Goal: Task Accomplishment & Management: Manage account settings

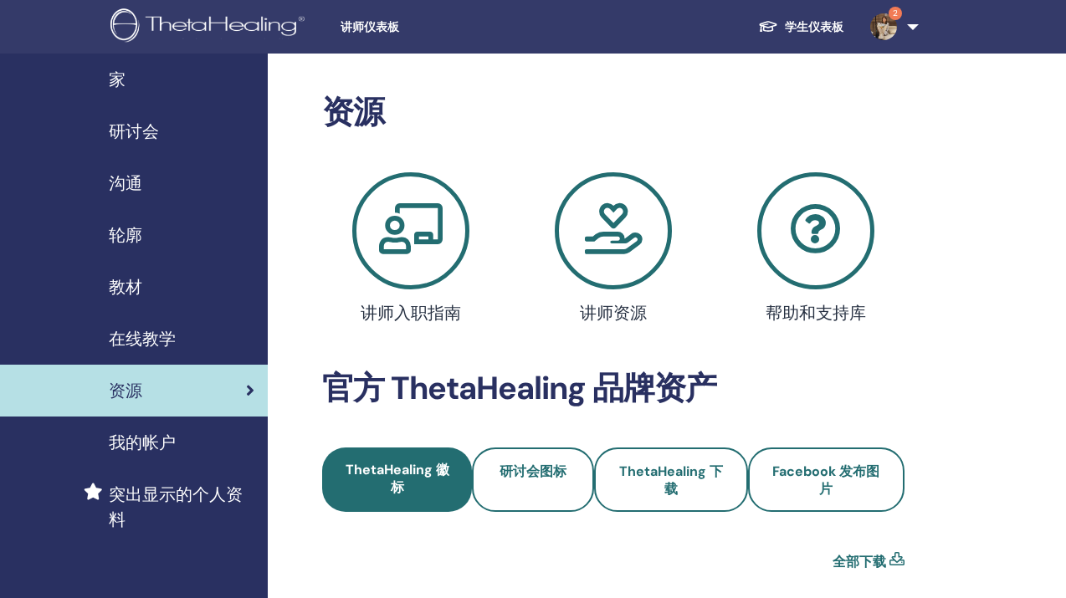
click at [896, 33] on link "2" at bounding box center [891, 27] width 69 height 54
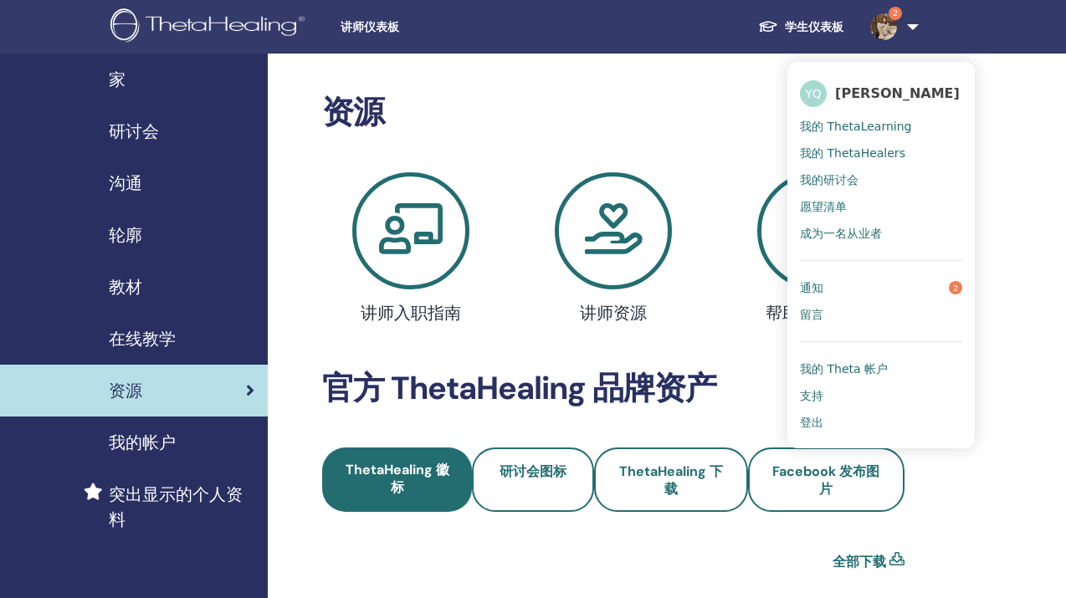
click at [129, 131] on span "研讨会" at bounding box center [134, 131] width 50 height 25
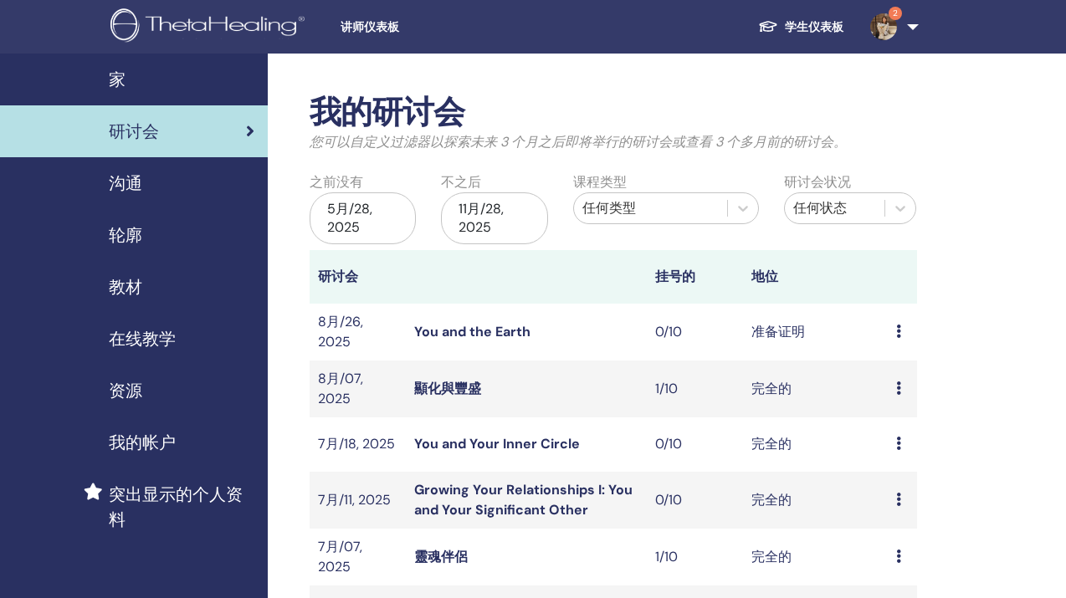
click at [896, 325] on icon at bounding box center [898, 331] width 5 height 13
click at [751, 328] on td "准备证明" at bounding box center [815, 332] width 145 height 57
click at [902, 327] on div "预习 编辑 与会者 取消" at bounding box center [902, 332] width 13 height 20
click at [903, 367] on link "编辑" at bounding box center [892, 366] width 27 height 18
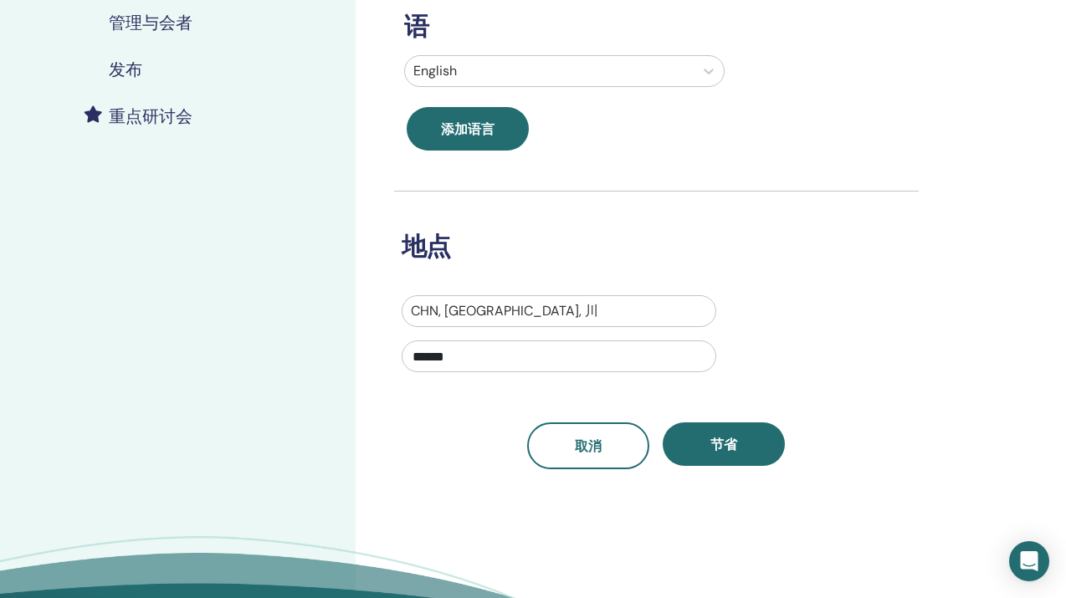
scroll to position [434, 0]
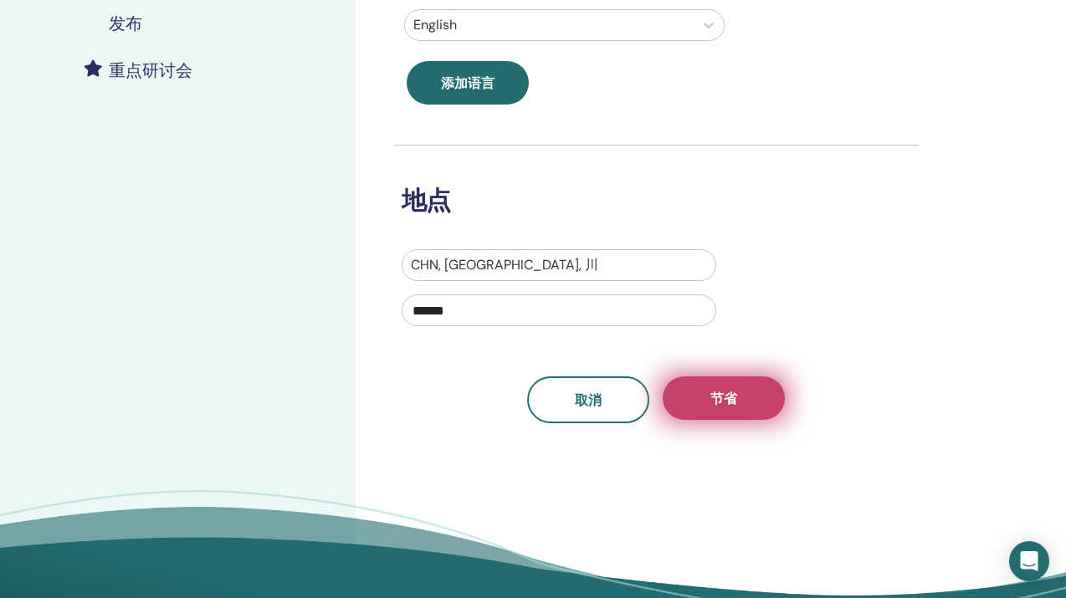
click at [742, 405] on button "节省" at bounding box center [724, 399] width 122 height 44
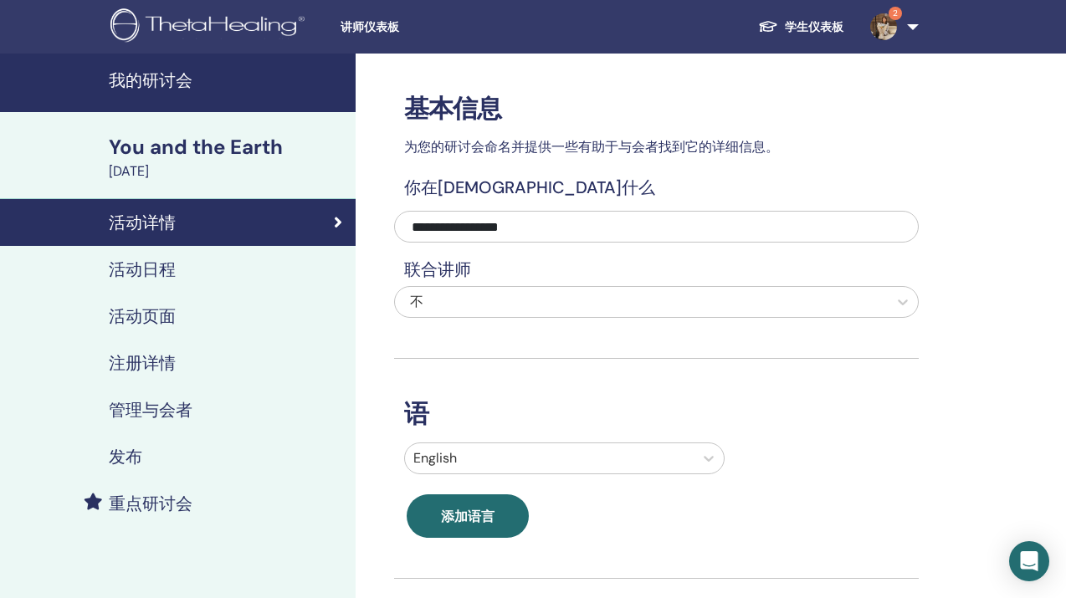
scroll to position [0, 0]
click at [214, 170] on div "August 26, 2025" at bounding box center [227, 172] width 237 height 20
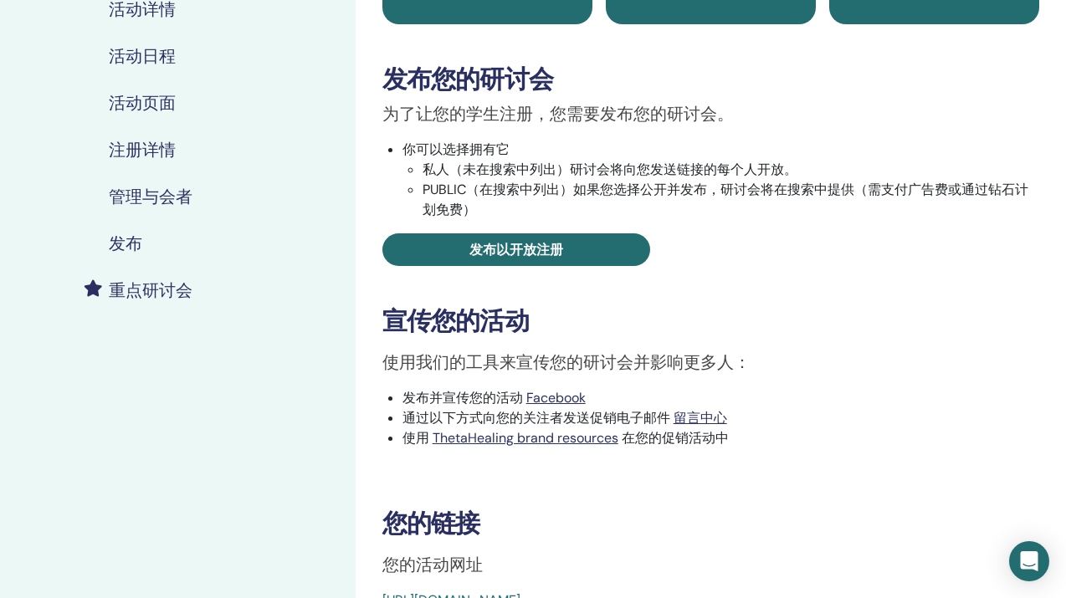
scroll to position [165, 0]
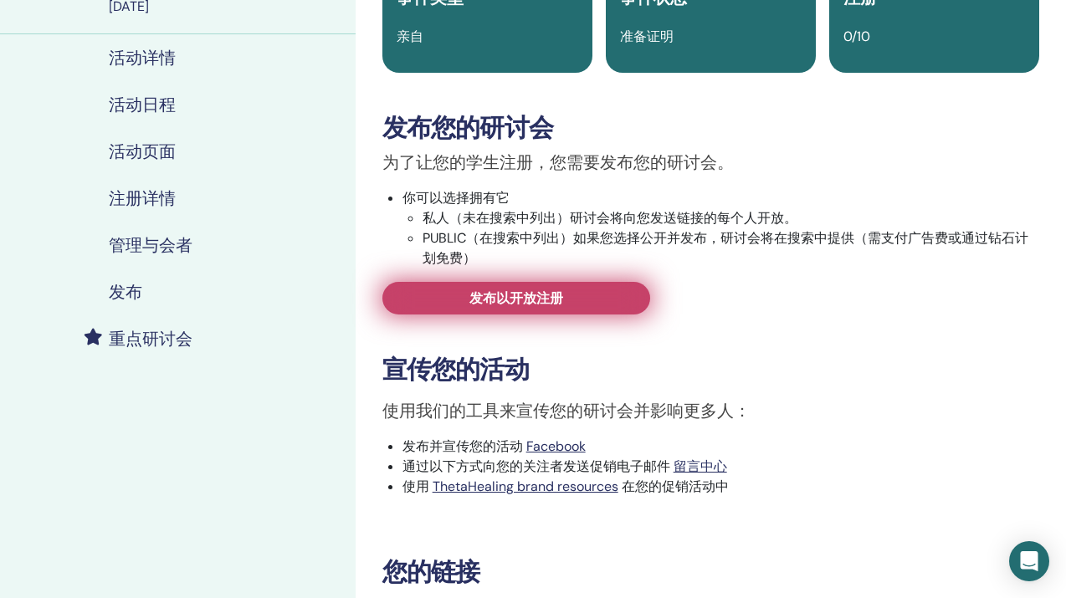
click at [574, 300] on link "发布以开放注册" at bounding box center [516, 298] width 268 height 33
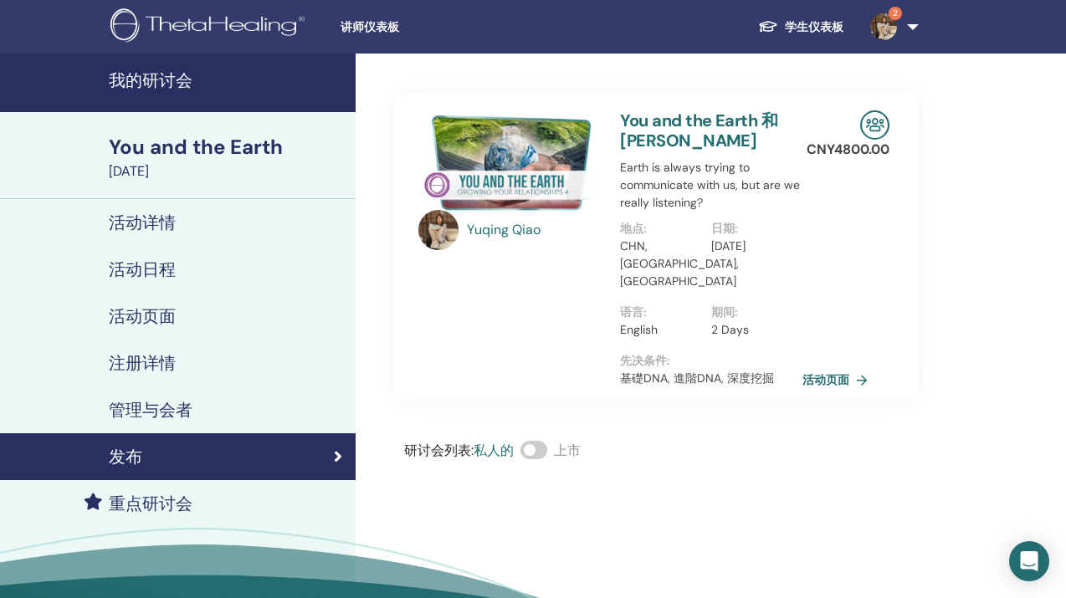
click at [208, 259] on div "活动日程" at bounding box center [177, 269] width 329 height 20
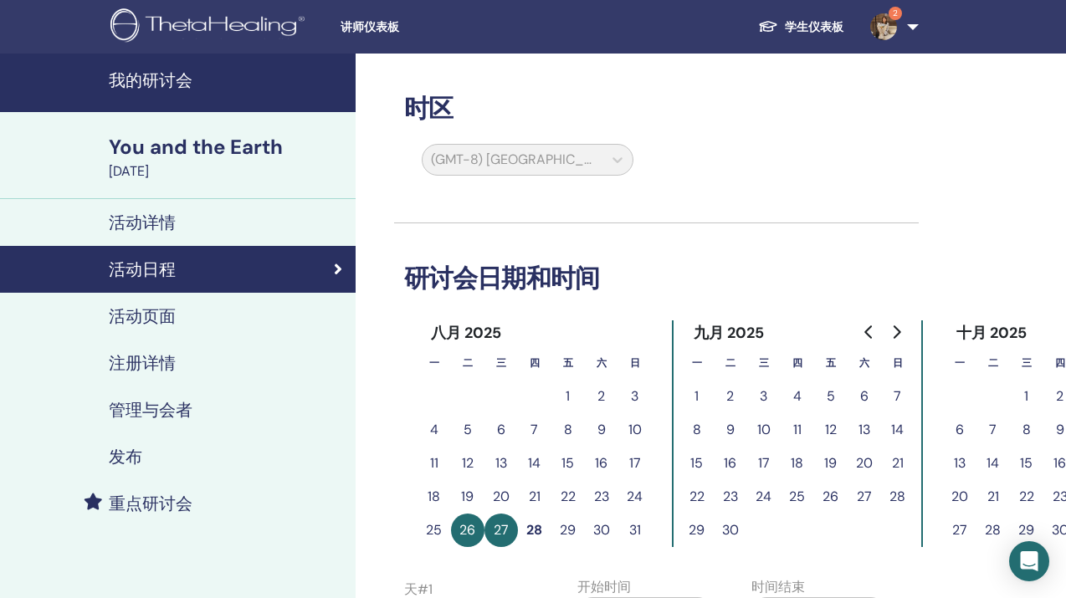
click at [502, 532] on button "27" at bounding box center [501, 530] width 33 height 33
click at [539, 536] on button "28" at bounding box center [534, 530] width 33 height 33
click at [536, 528] on button "28" at bounding box center [534, 530] width 33 height 33
click at [505, 527] on button "27" at bounding box center [501, 530] width 33 height 33
click at [534, 531] on button "28" at bounding box center [534, 530] width 33 height 33
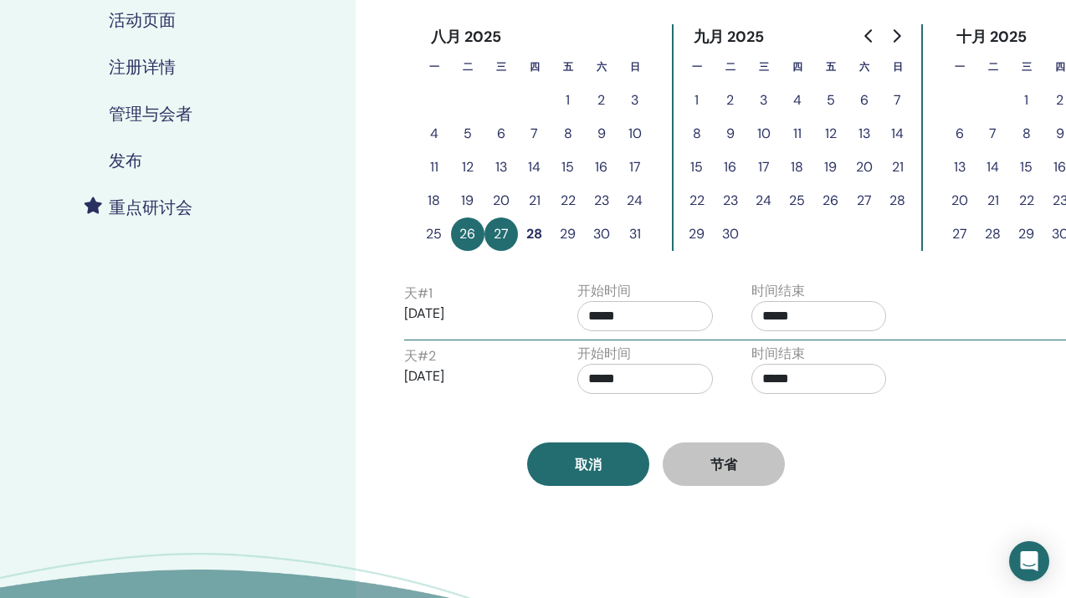
scroll to position [276, 0]
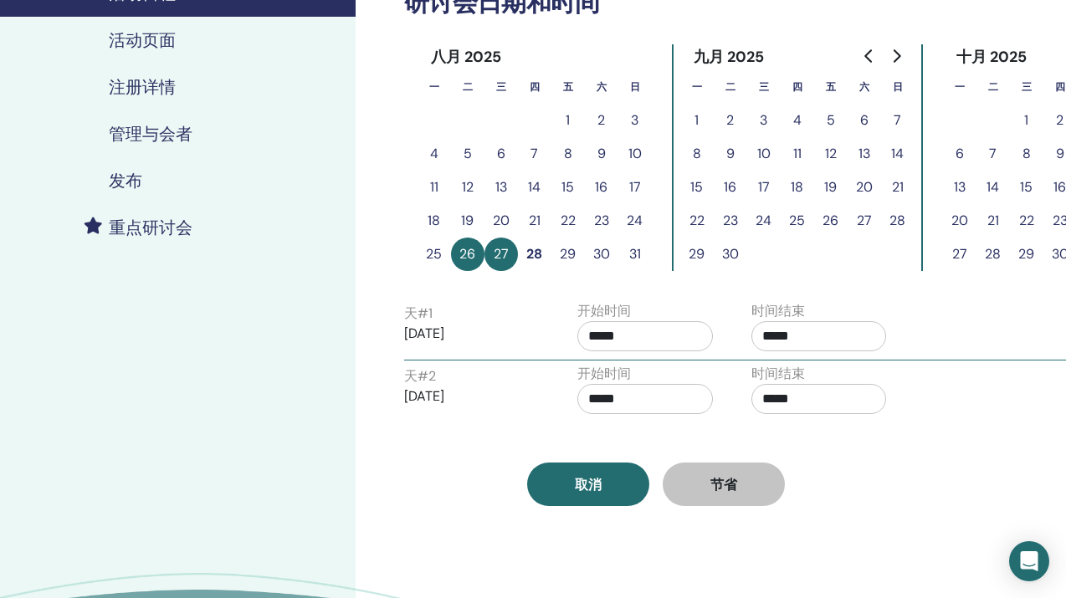
click at [540, 259] on button "28" at bounding box center [534, 254] width 33 height 33
click at [566, 262] on button "29" at bounding box center [568, 254] width 33 height 33
click at [538, 259] on button "28" at bounding box center [534, 254] width 33 height 33
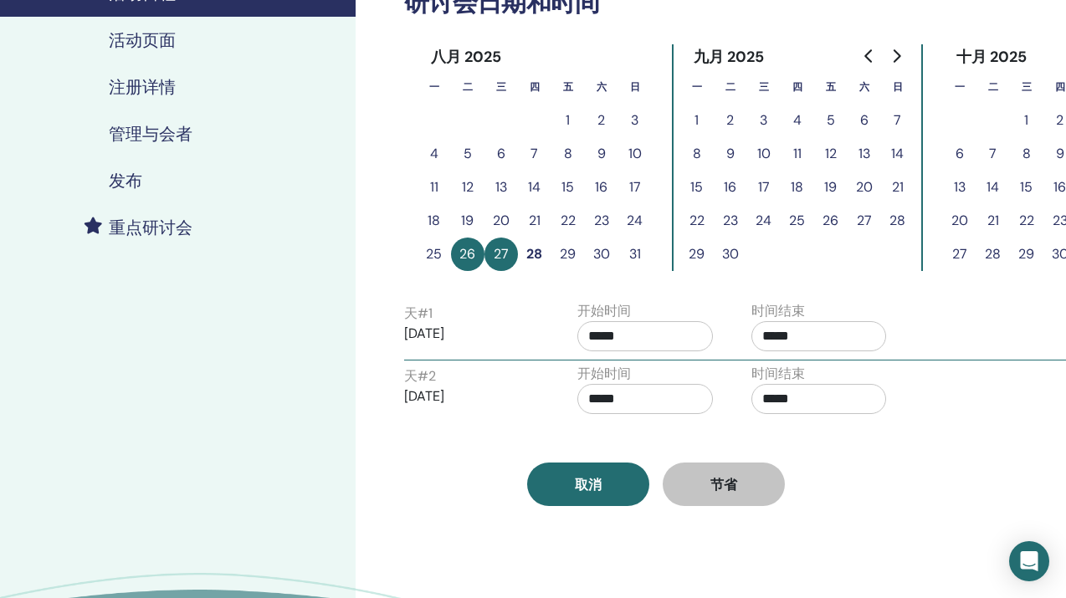
click at [578, 253] on button "29" at bounding box center [568, 254] width 33 height 33
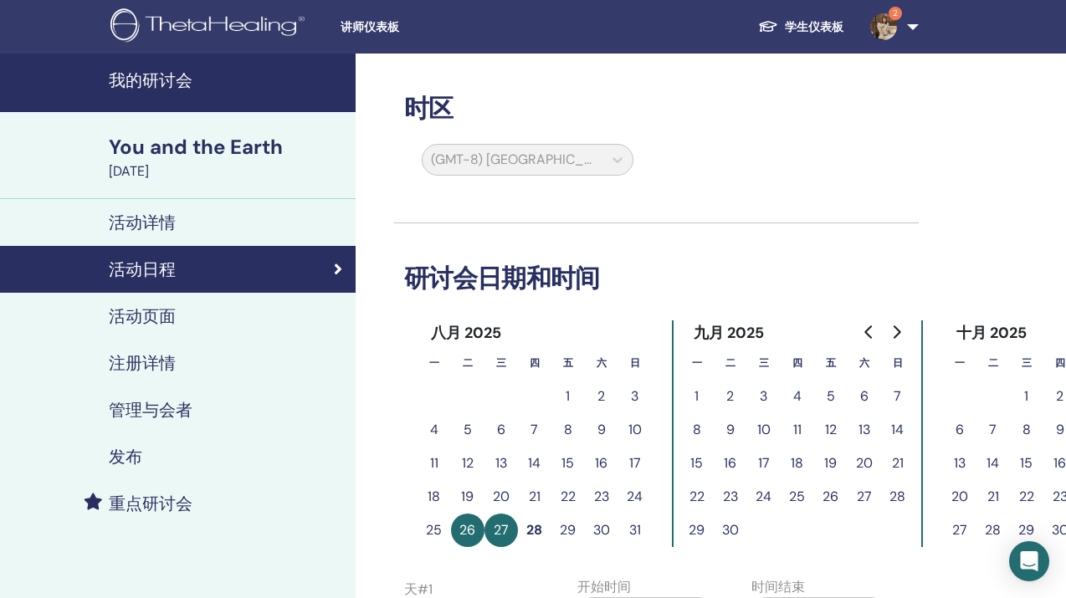
scroll to position [0, 0]
click at [505, 535] on button "27" at bounding box center [501, 530] width 33 height 33
click at [535, 534] on button "28" at bounding box center [534, 530] width 33 height 33
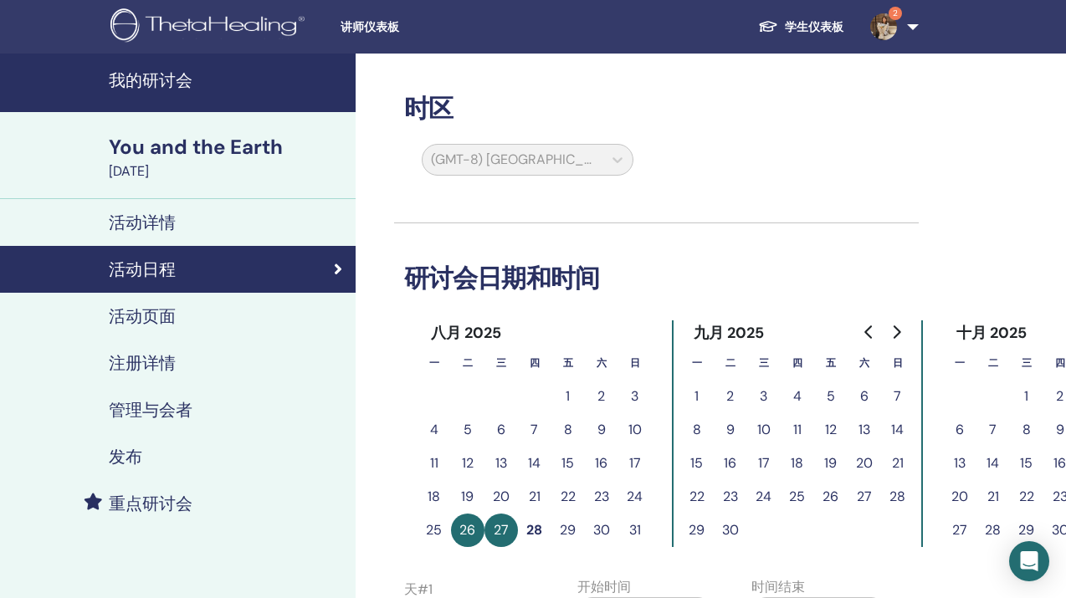
click at [571, 534] on button "29" at bounding box center [568, 530] width 33 height 33
click at [537, 532] on button "28" at bounding box center [534, 530] width 33 height 33
click at [505, 526] on button "27" at bounding box center [501, 530] width 33 height 33
click at [254, 197] on div "You and the Earth August 26, 2025" at bounding box center [178, 155] width 356 height 87
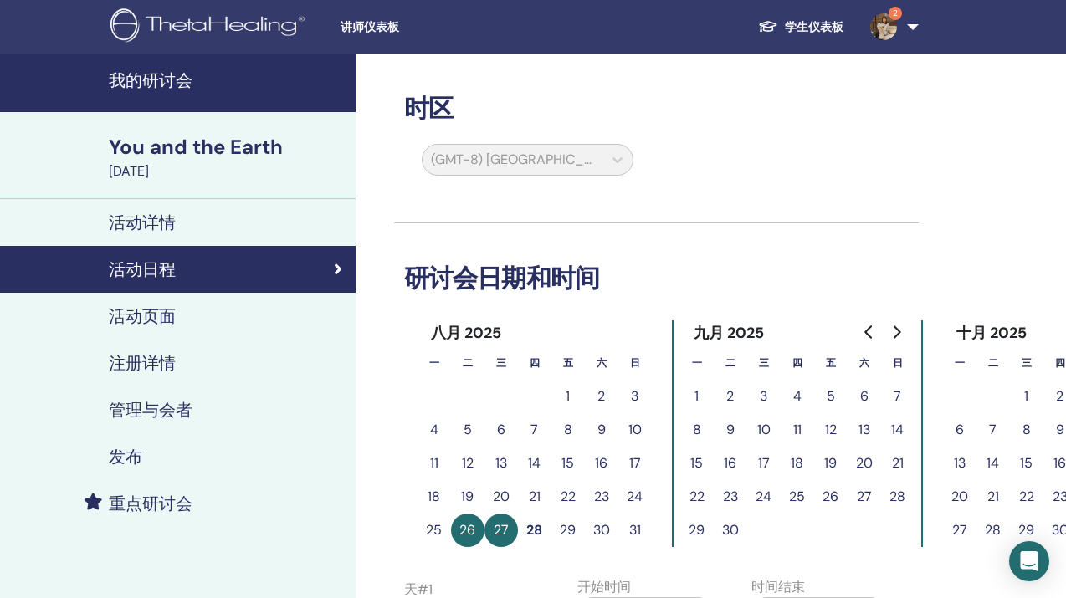
click at [255, 156] on div "You and the Earth" at bounding box center [227, 147] width 237 height 28
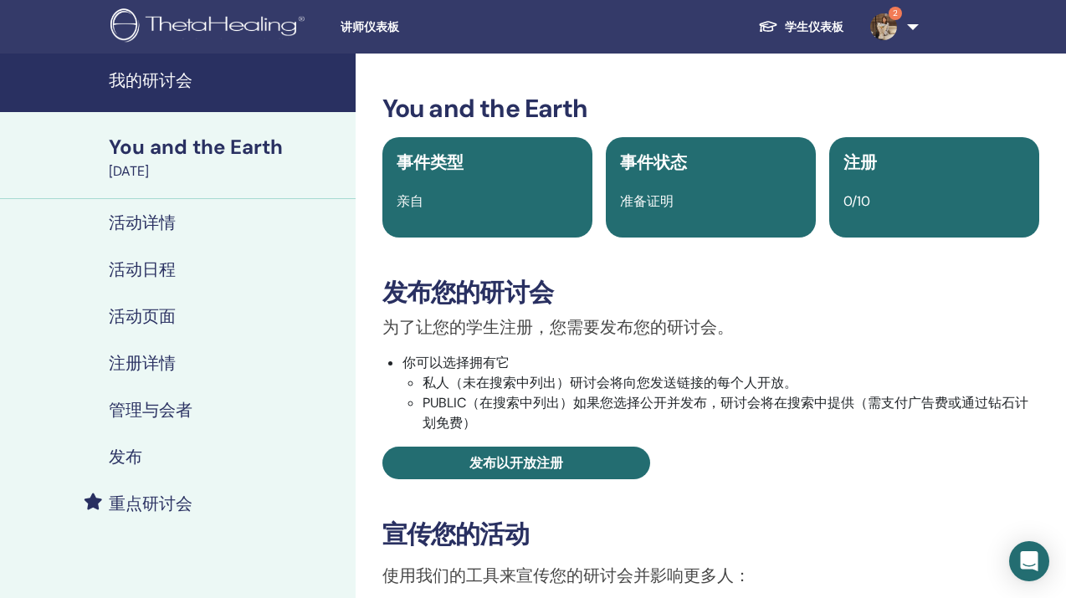
click at [282, 87] on h4 "我的研讨会" at bounding box center [227, 80] width 237 height 20
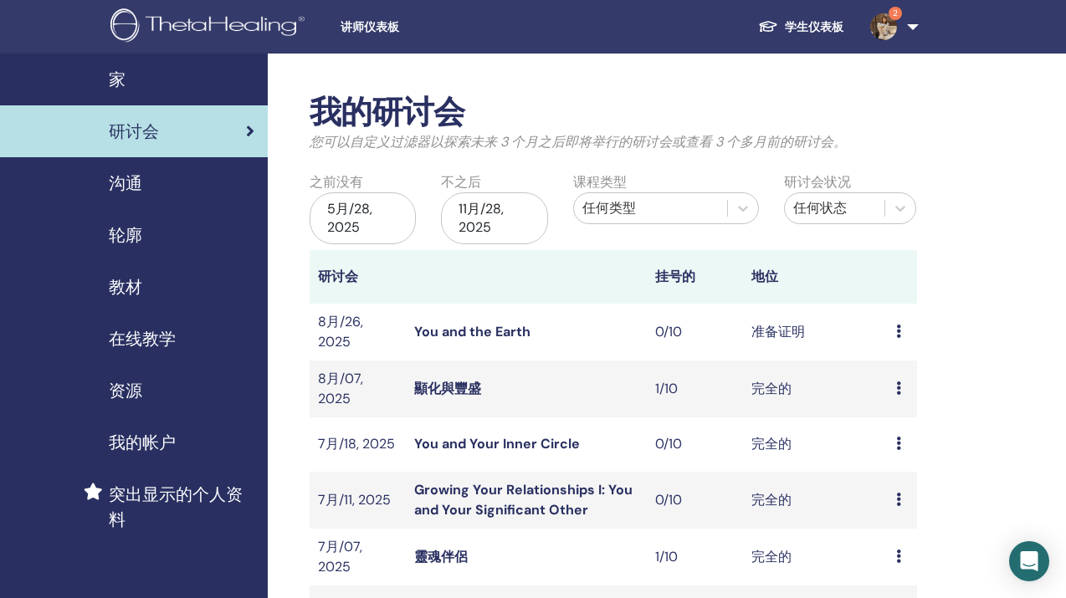
click at [896, 329] on icon at bounding box center [898, 331] width 5 height 13
click at [899, 371] on li "编辑" at bounding box center [892, 367] width 67 height 25
click at [900, 326] on icon at bounding box center [898, 331] width 5 height 13
click at [895, 367] on link "编辑" at bounding box center [889, 366] width 27 height 18
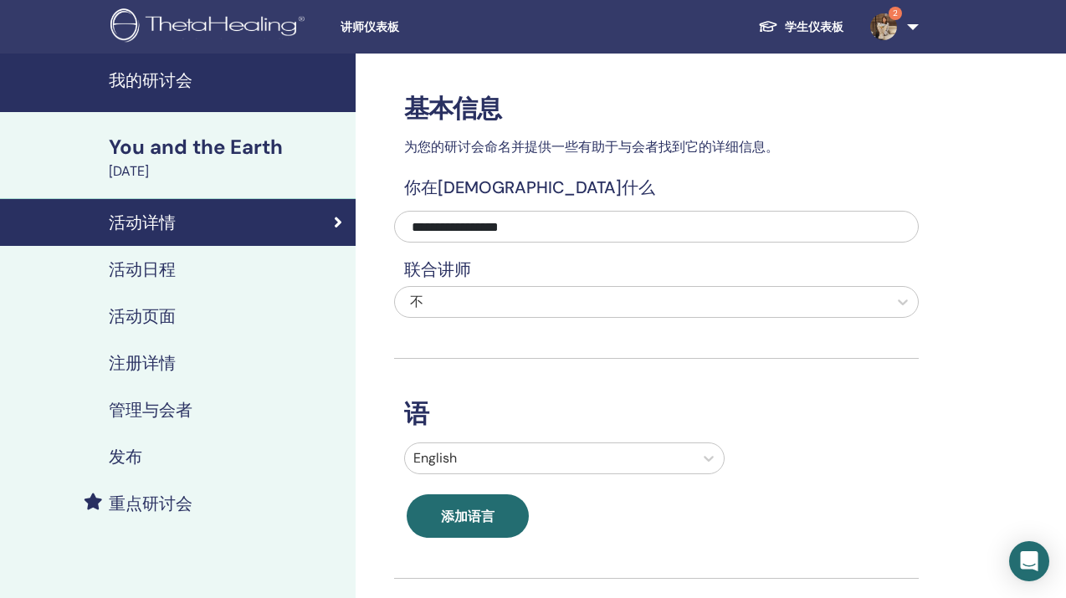
click at [256, 151] on div "You and the Earth" at bounding box center [227, 147] width 237 height 28
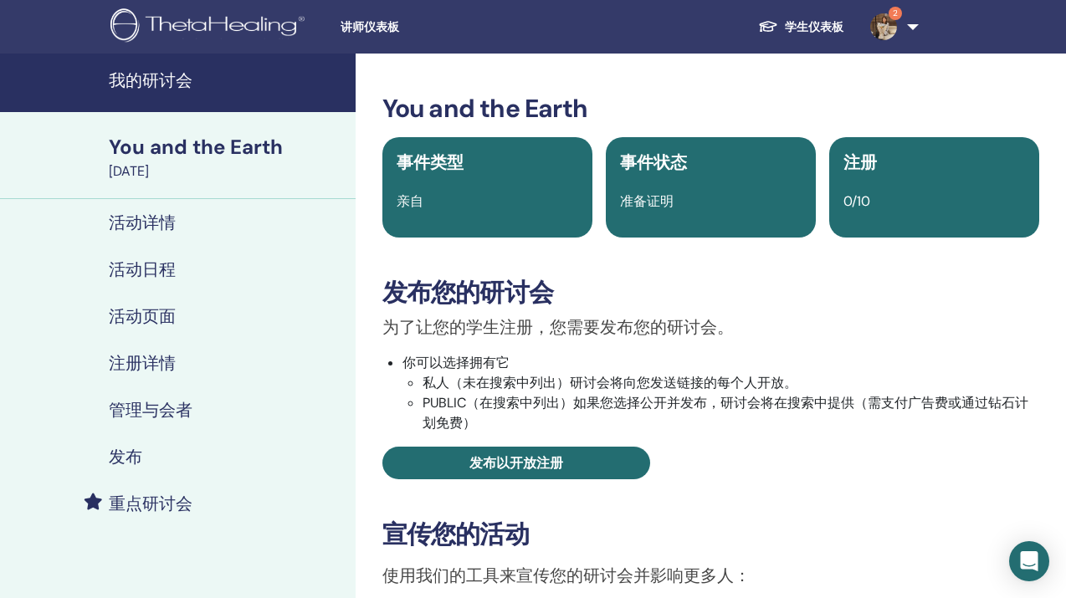
click at [188, 272] on div "活动日程" at bounding box center [177, 269] width 329 height 20
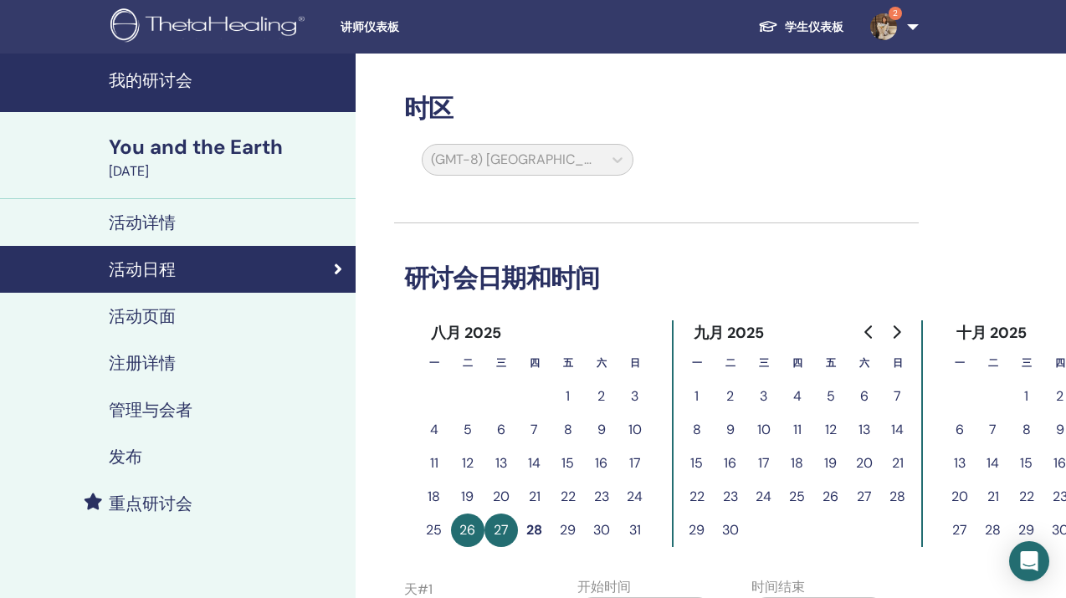
click at [572, 534] on button "29" at bounding box center [568, 530] width 33 height 33
click at [608, 524] on button "30" at bounding box center [601, 530] width 33 height 33
click at [895, 331] on icon "Go to next month" at bounding box center [896, 332] width 13 height 13
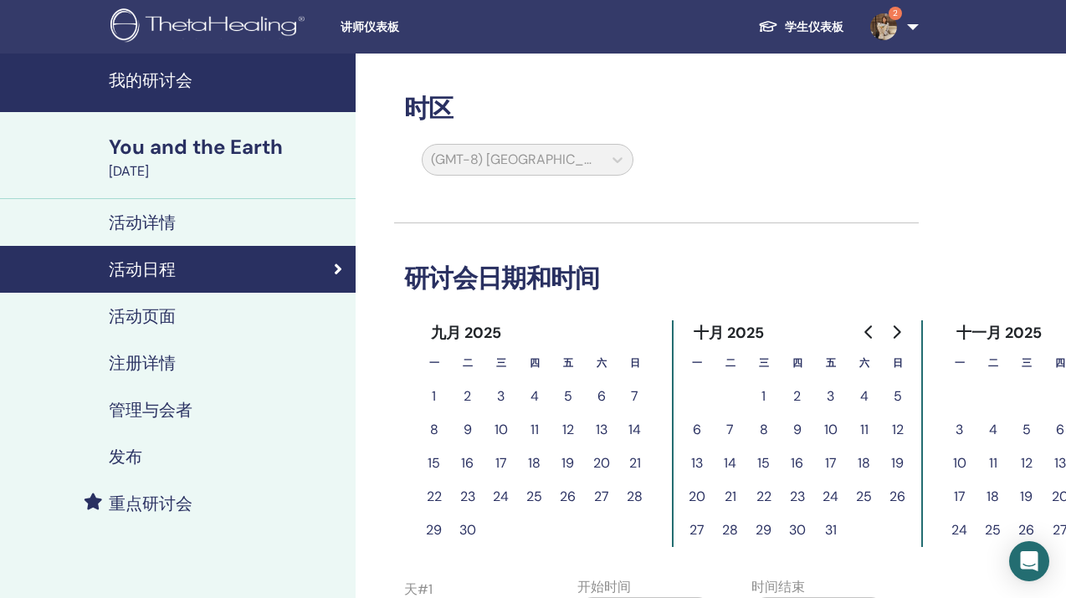
click at [843, 336] on div "十月 2025" at bounding box center [797, 334] width 234 height 26
click at [870, 336] on icon "Go to previous month" at bounding box center [869, 332] width 13 height 13
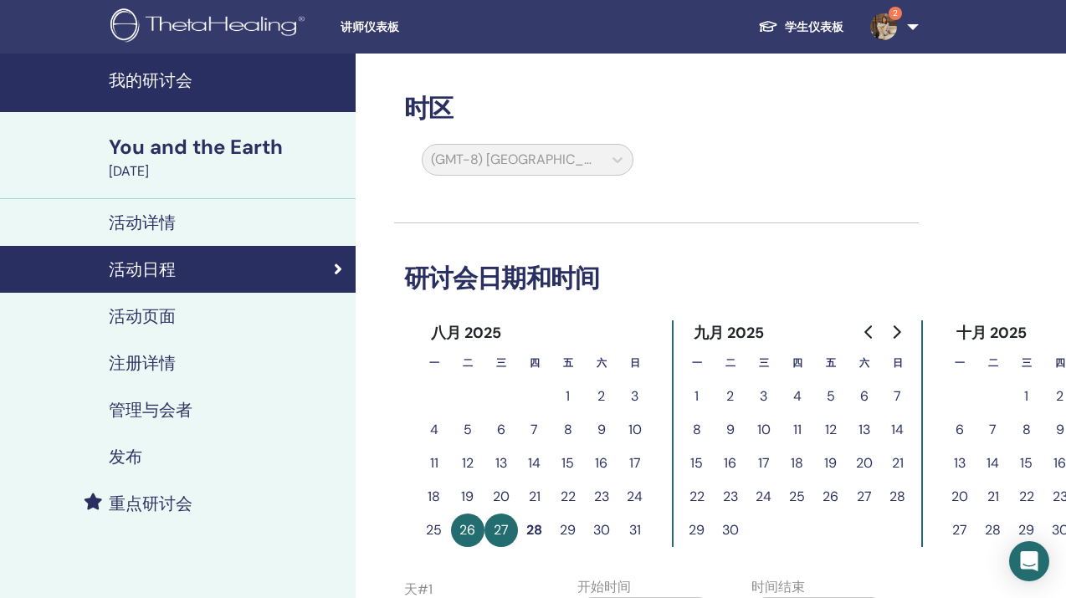
click at [531, 526] on button "28" at bounding box center [534, 530] width 33 height 33
click at [577, 521] on button "29" at bounding box center [568, 530] width 33 height 33
click at [596, 525] on button "30" at bounding box center [601, 530] width 33 height 33
click at [625, 526] on button "31" at bounding box center [634, 530] width 33 height 33
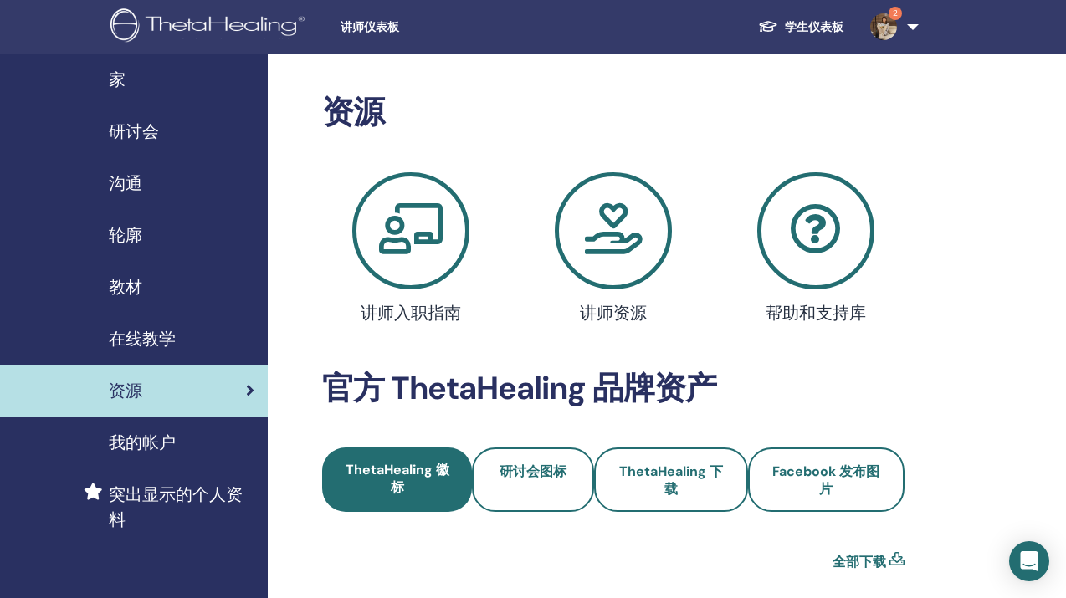
click at [160, 140] on div "研讨会" at bounding box center [133, 131] width 241 height 25
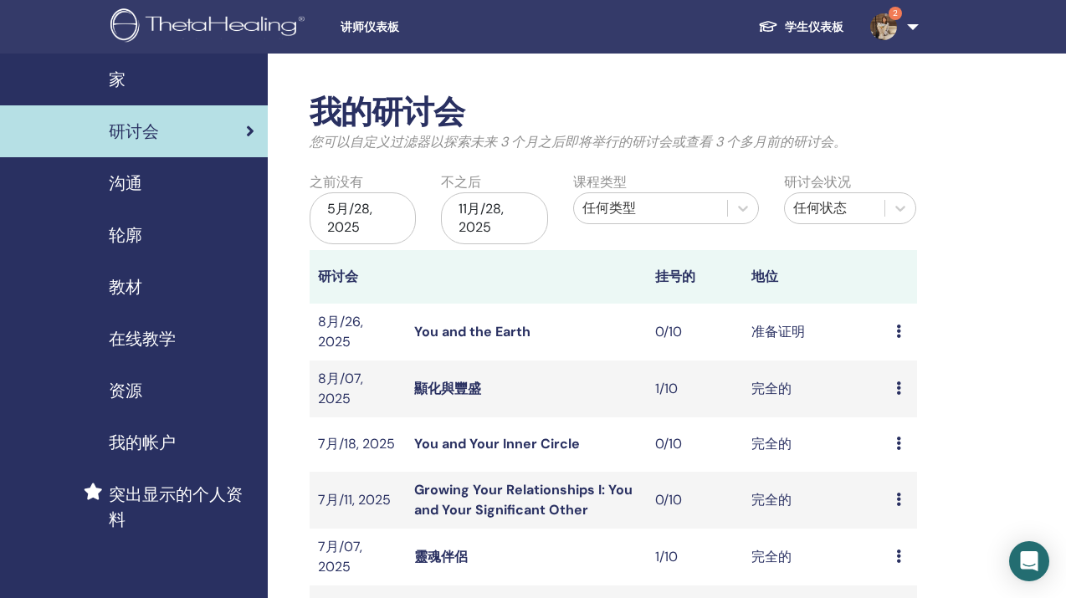
click at [894, 325] on td "预习 编辑 与会者 取消" at bounding box center [902, 332] width 29 height 57
click at [901, 325] on div "预习 编辑 与会者 取消" at bounding box center [902, 332] width 13 height 20
click at [896, 418] on p "取消" at bounding box center [897, 414] width 40 height 20
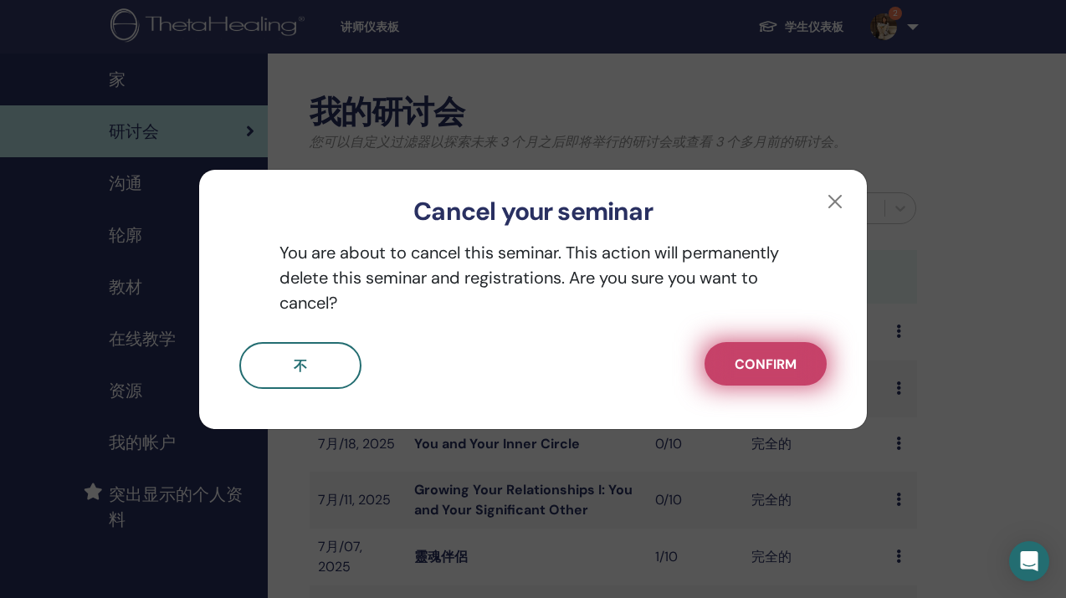
click at [762, 372] on span "Confirm" at bounding box center [766, 365] width 62 height 18
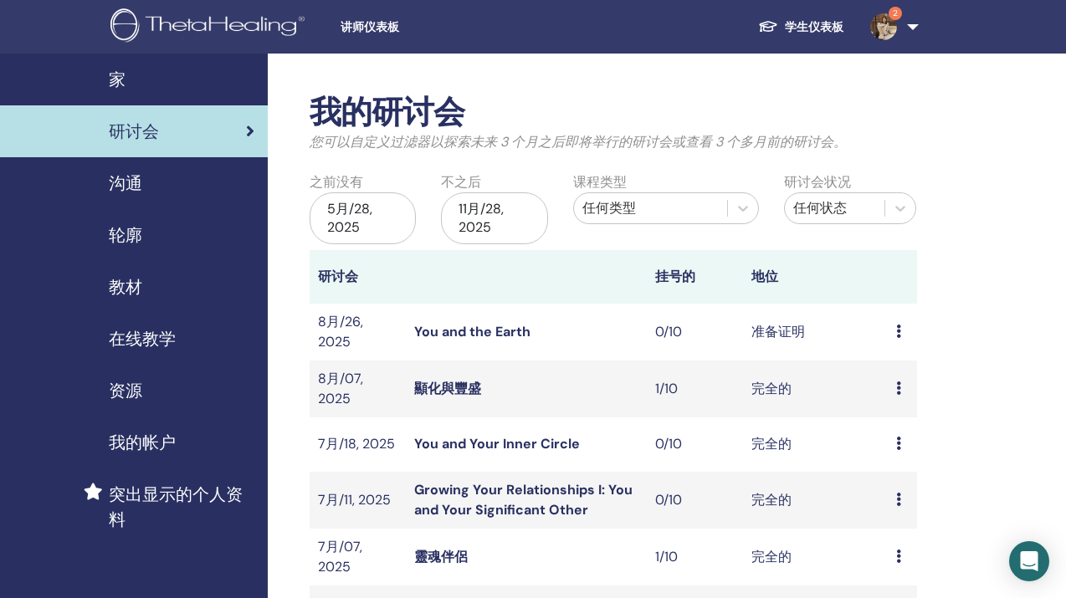
click at [898, 327] on icon at bounding box center [898, 331] width 5 height 13
click at [888, 419] on p "取消" at bounding box center [895, 417] width 40 height 20
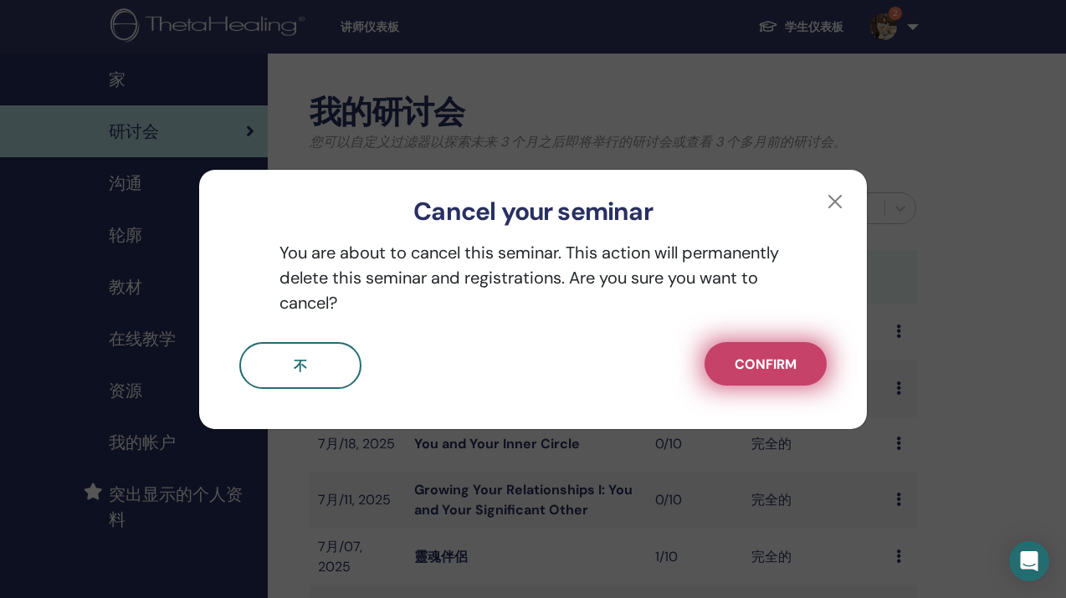
click at [795, 361] on span "Confirm" at bounding box center [766, 365] width 62 height 18
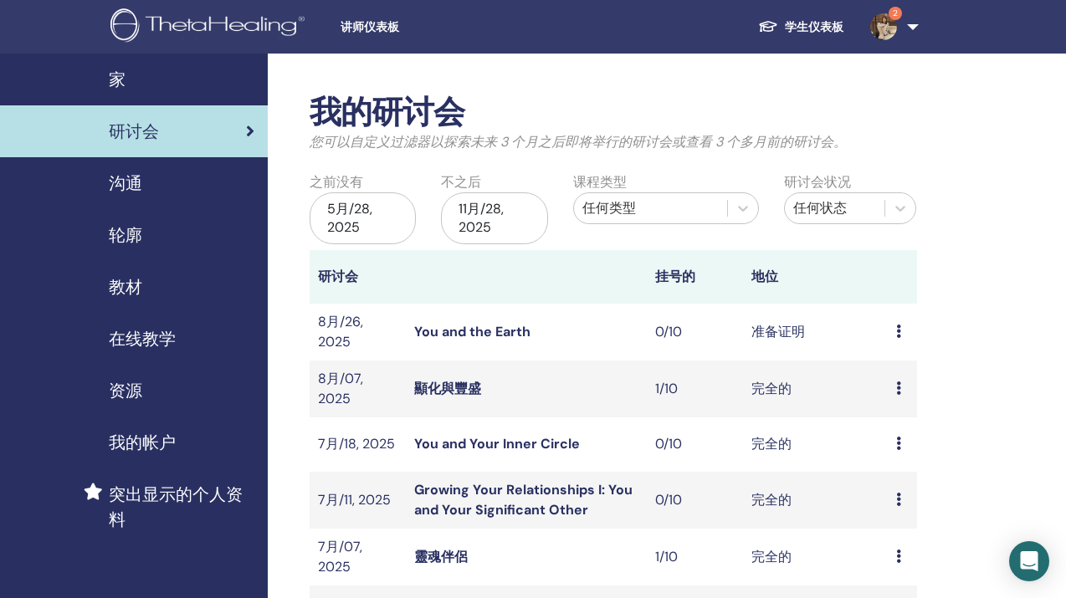
click at [898, 437] on icon at bounding box center [898, 443] width 5 height 13
click at [896, 475] on link "与会者" at bounding box center [895, 475] width 40 height 18
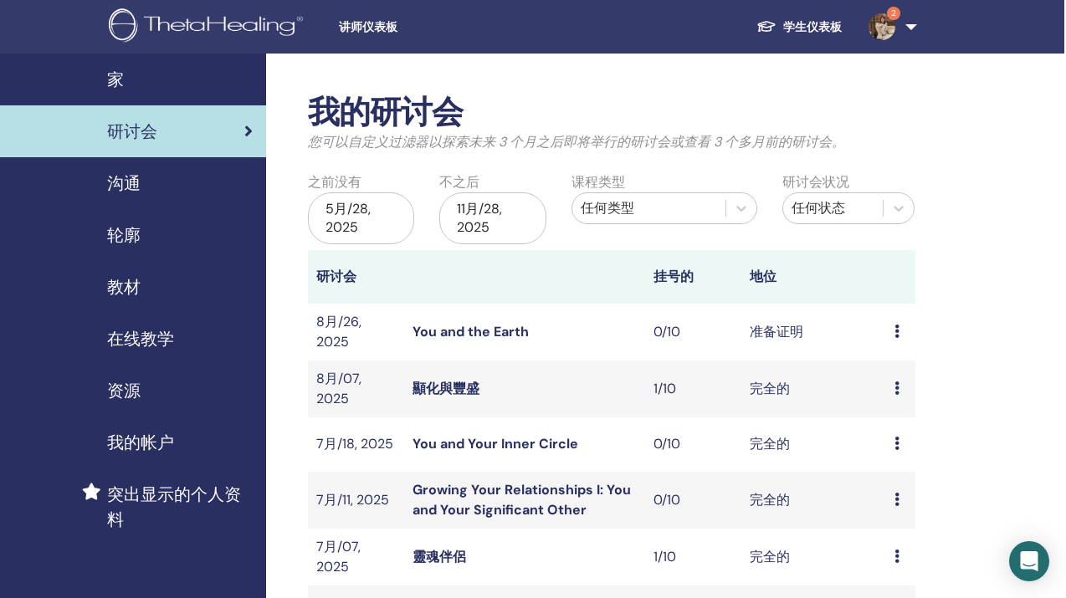
click at [169, 119] on div "研讨会" at bounding box center [132, 131] width 241 height 25
